Goal: Information Seeking & Learning: Learn about a topic

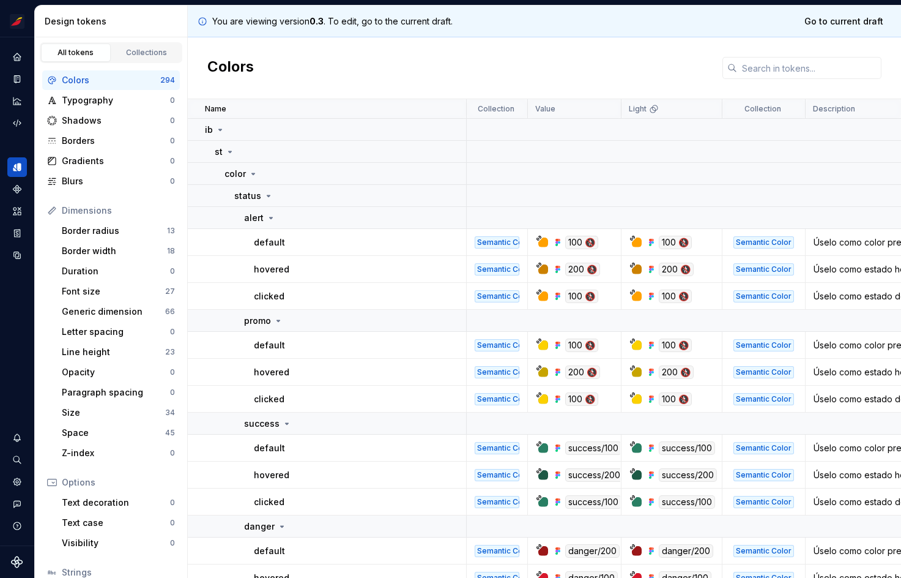
scroll to position [378, 0]
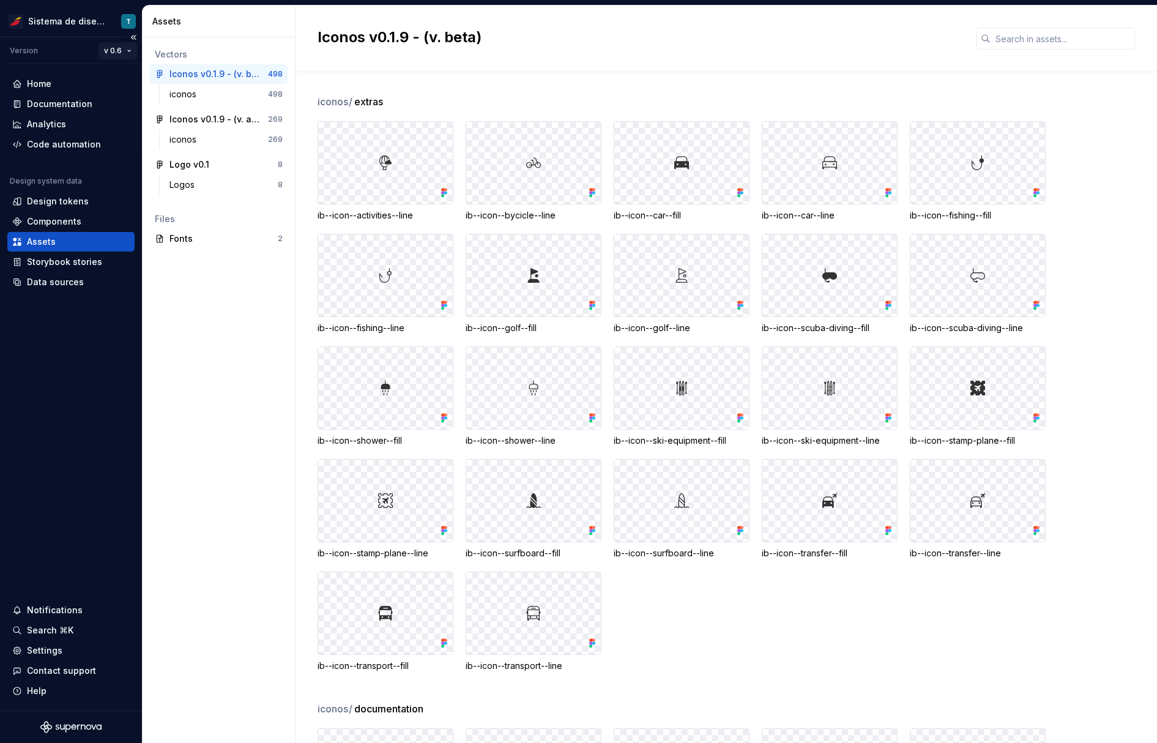
click at [118, 51] on html "Sistema de diseño Iberia T Version v 0.6 Home Documentation Analytics Code auto…" at bounding box center [578, 371] width 1157 height 743
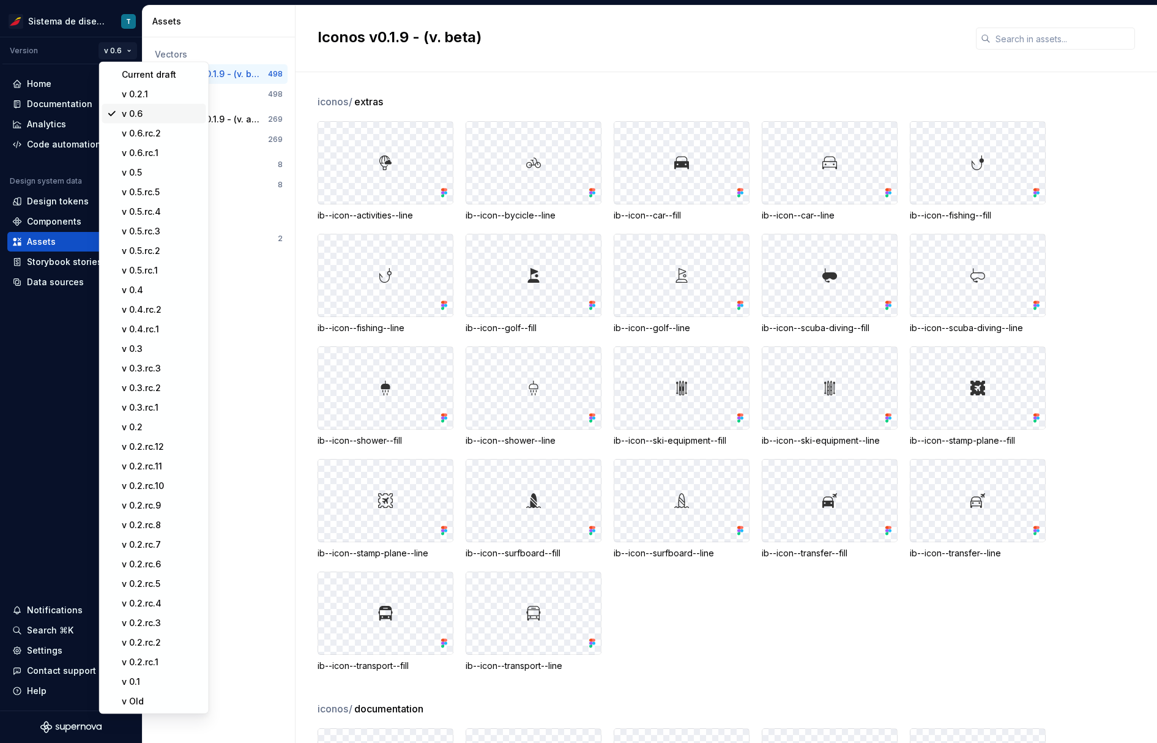
click at [138, 115] on div "v 0.6" at bounding box center [162, 114] width 80 height 12
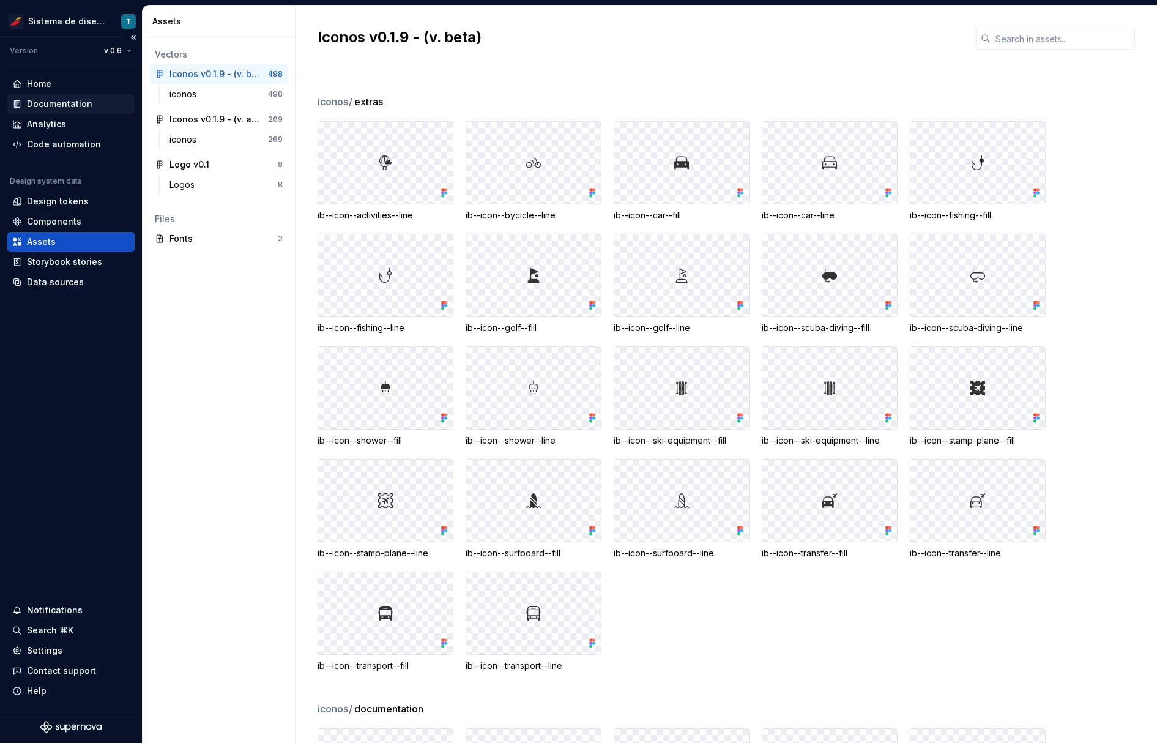
click at [72, 102] on div "Documentation" at bounding box center [59, 104] width 65 height 12
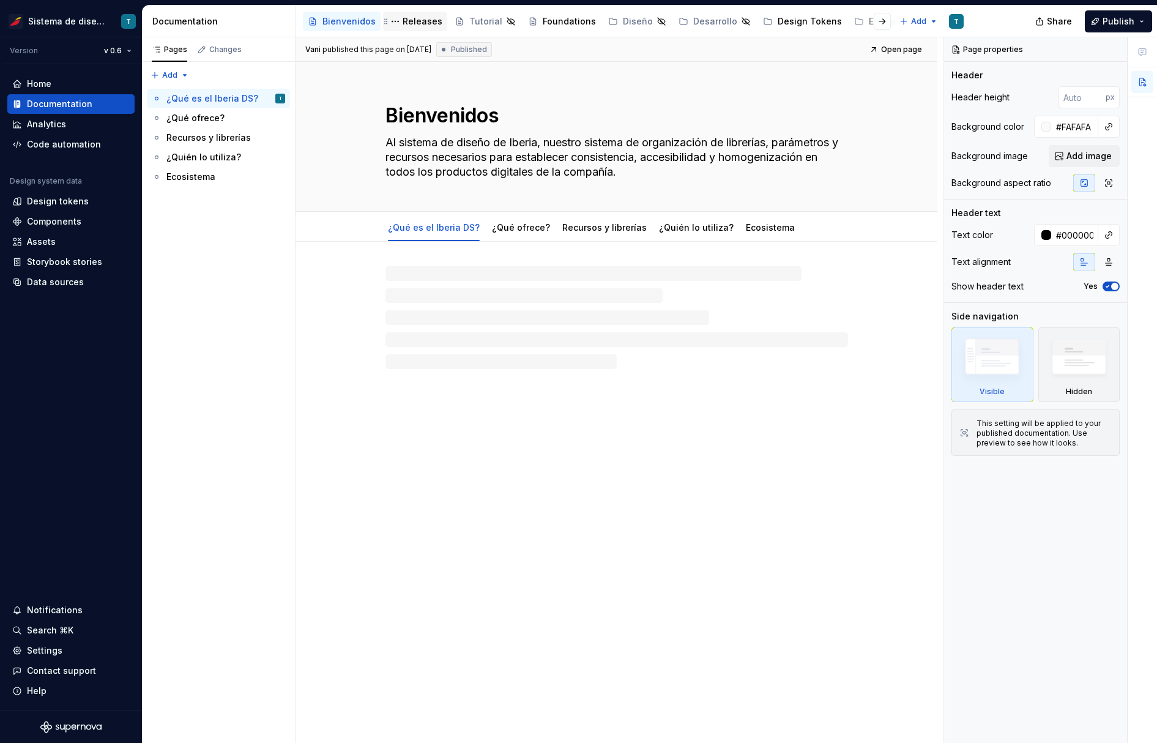
click at [417, 20] on div "Releases" at bounding box center [423, 21] width 40 height 12
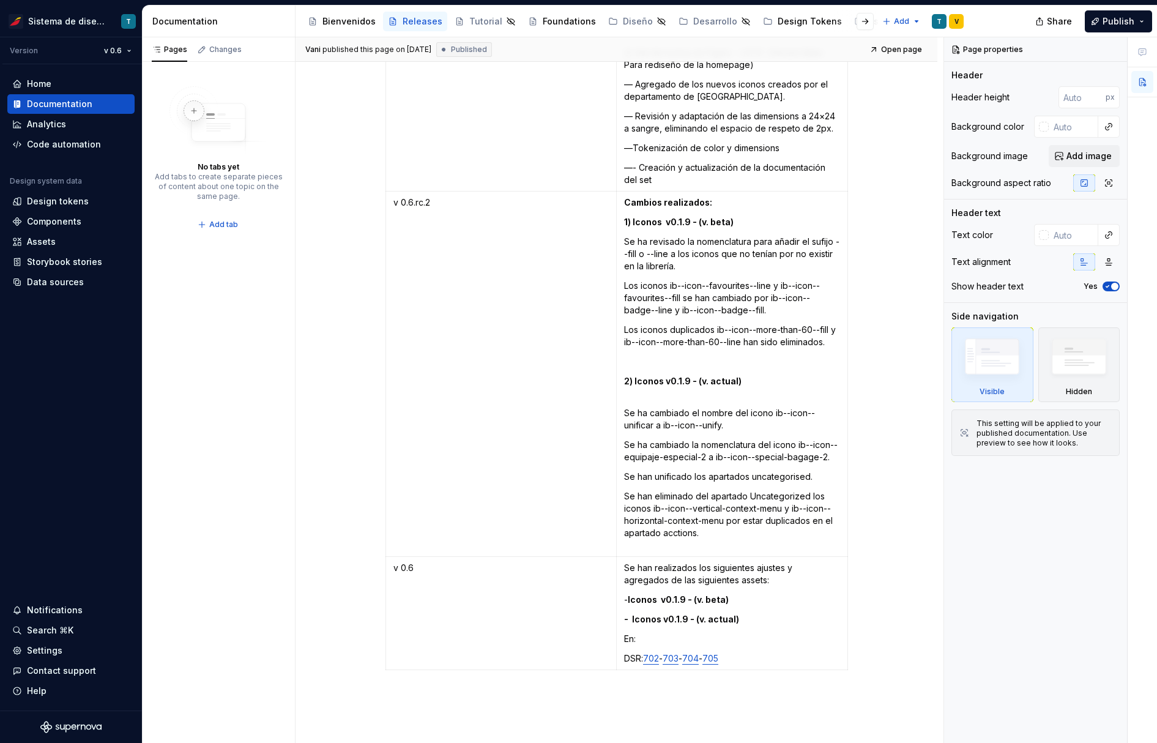
scroll to position [7694, 0]
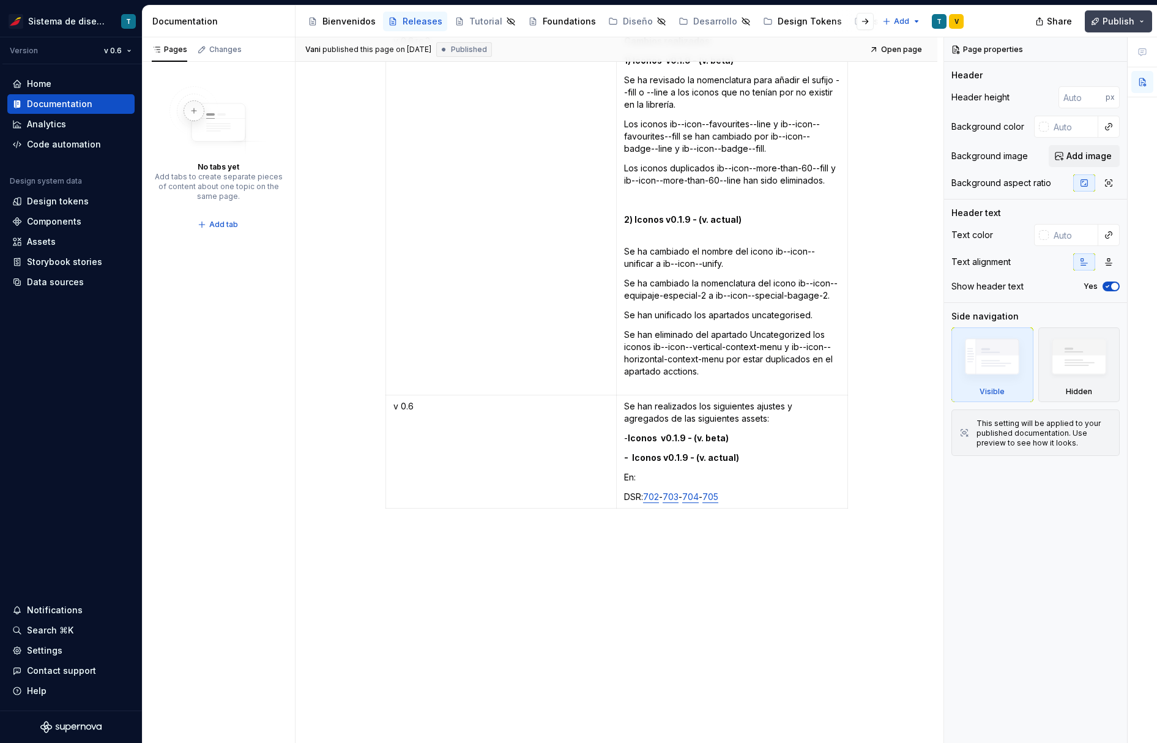
click at [1112, 18] on span "Publish" at bounding box center [1118, 21] width 32 height 12
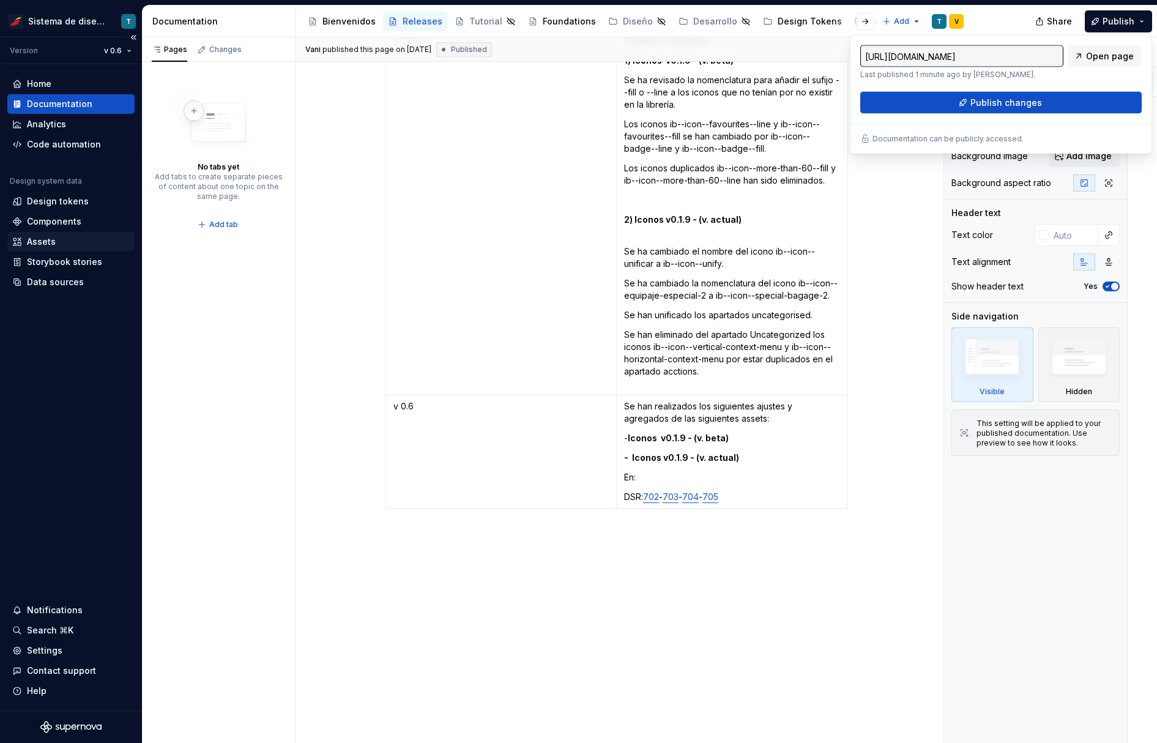
click at [56, 236] on div "Assets" at bounding box center [70, 242] width 117 height 12
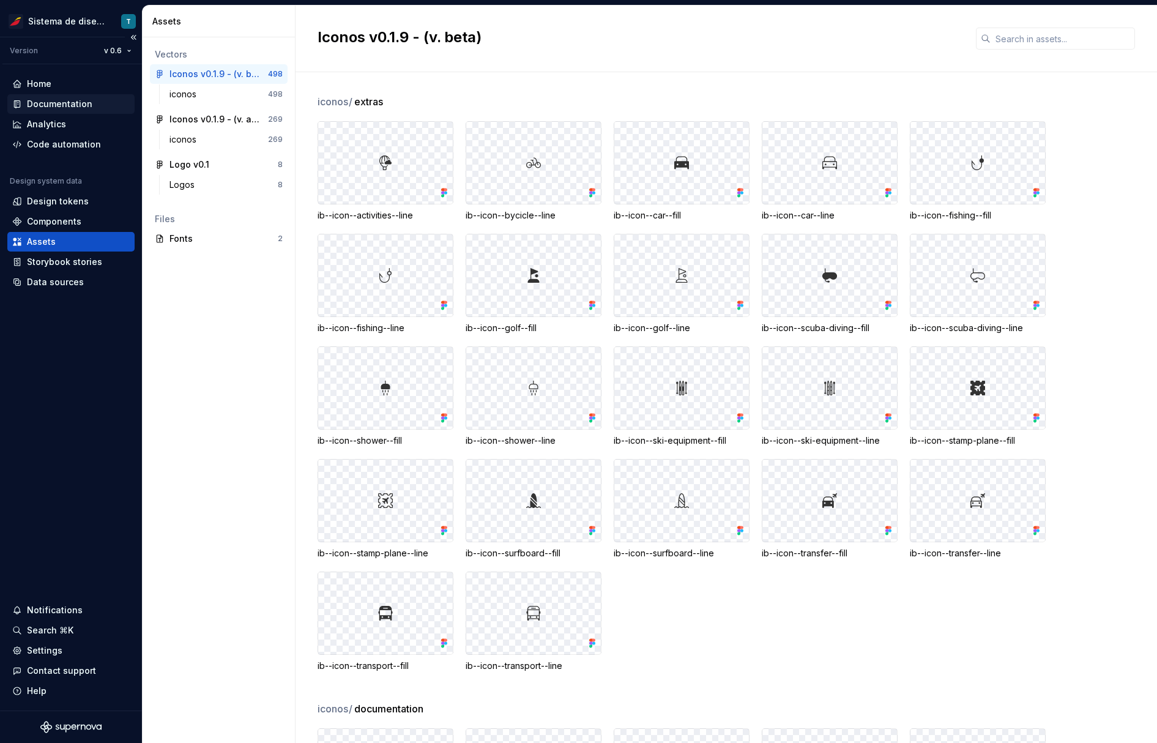
click at [82, 110] on div "Documentation" at bounding box center [70, 104] width 127 height 20
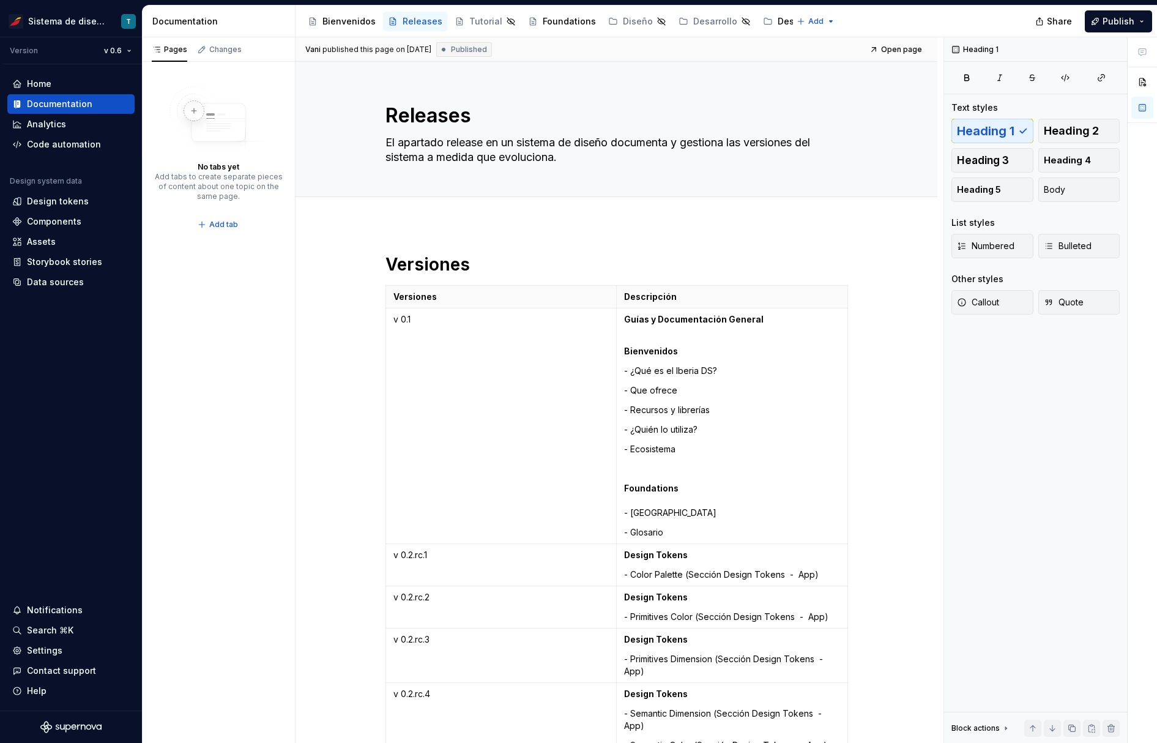
type textarea "*"
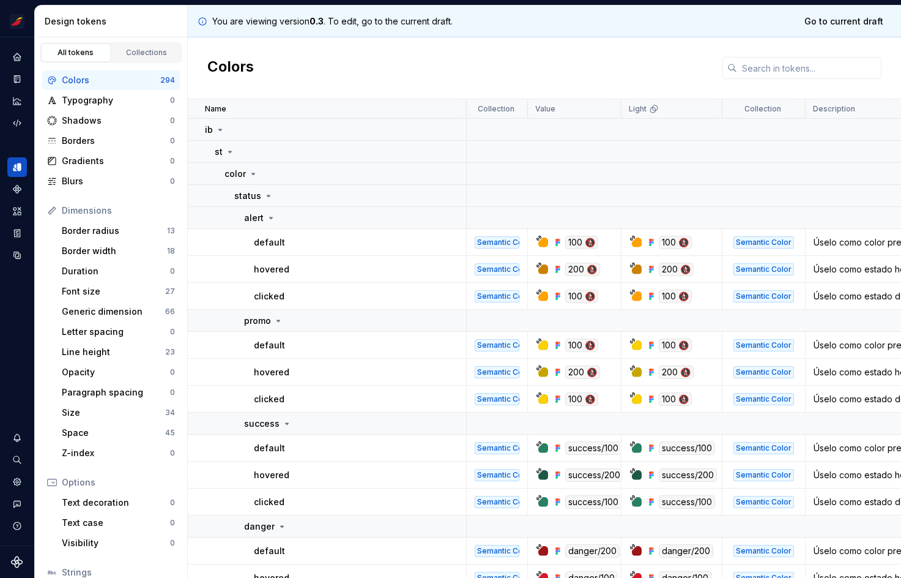
scroll to position [378, 0]
